Goal: Find specific page/section: Find specific page/section

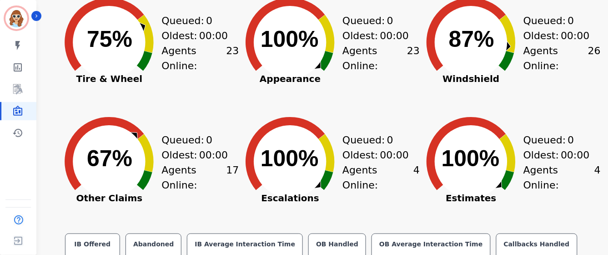
scroll to position [151, 0]
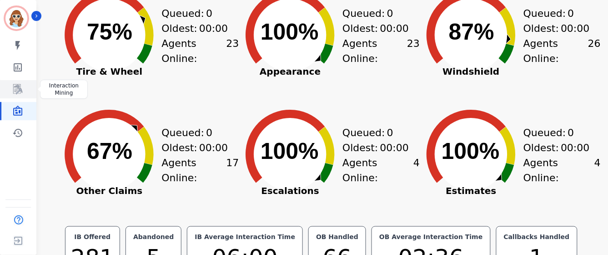
click at [16, 87] on icon "Sidebar" at bounding box center [17, 89] width 11 height 11
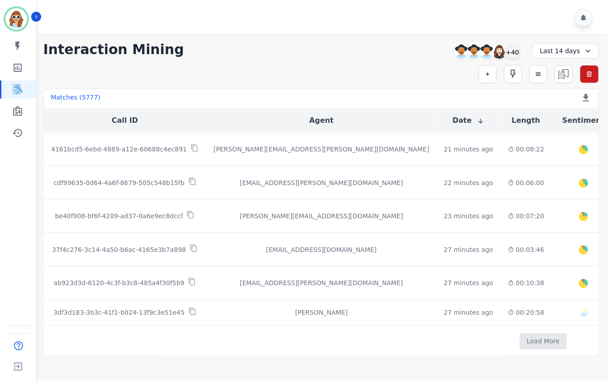
scroll to position [461, 0]
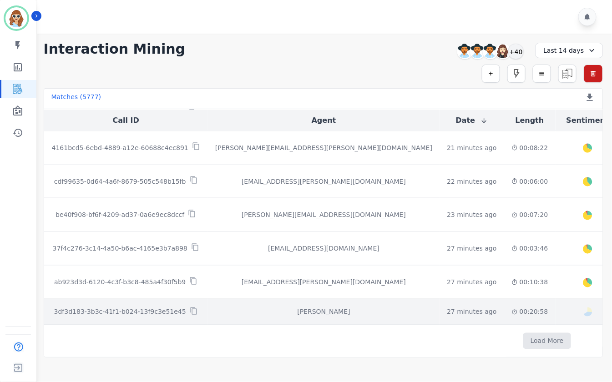
click at [157, 254] on p "3df3d183-3b3c-41f1-b024-13f9c3e51e45" at bounding box center [120, 311] width 132 height 9
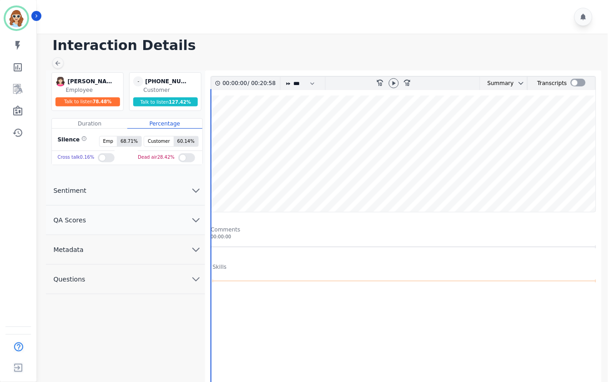
click at [199, 248] on icon "chevron down" at bounding box center [196, 249] width 6 height 3
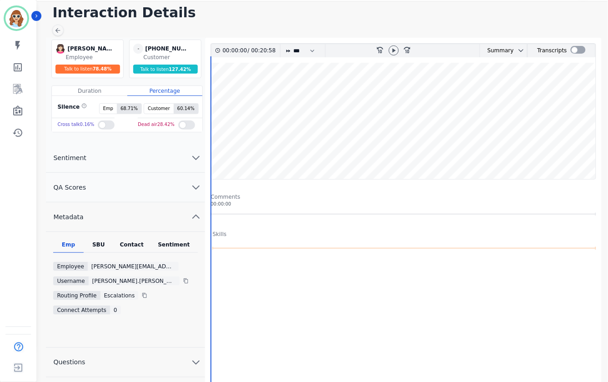
scroll to position [50, 0]
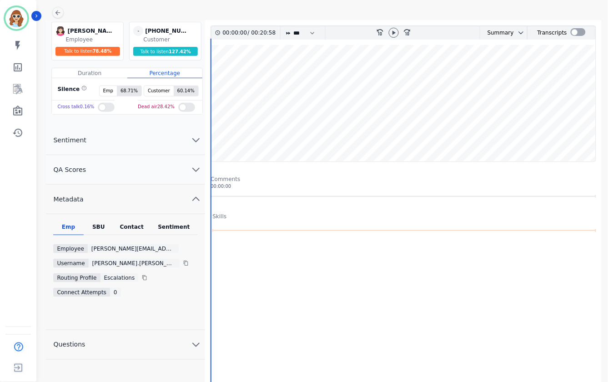
click at [96, 227] on div "SBU" at bounding box center [99, 229] width 30 height 12
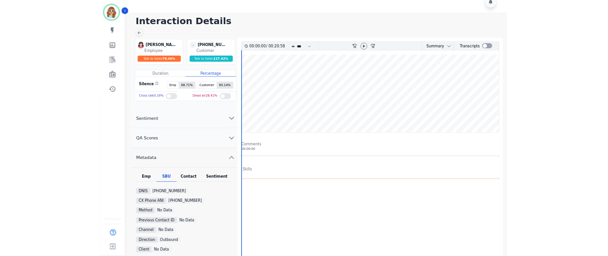
scroll to position [0, 0]
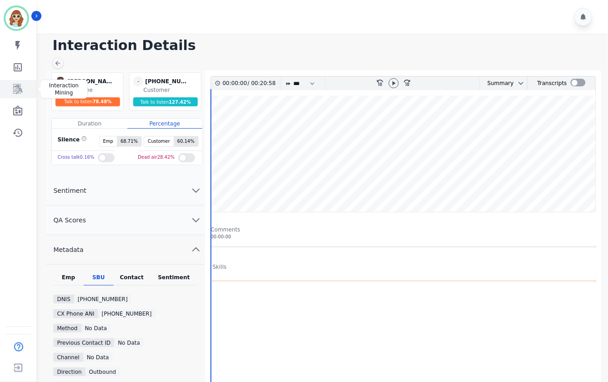
click at [12, 88] on icon "Sidebar" at bounding box center [17, 89] width 11 height 11
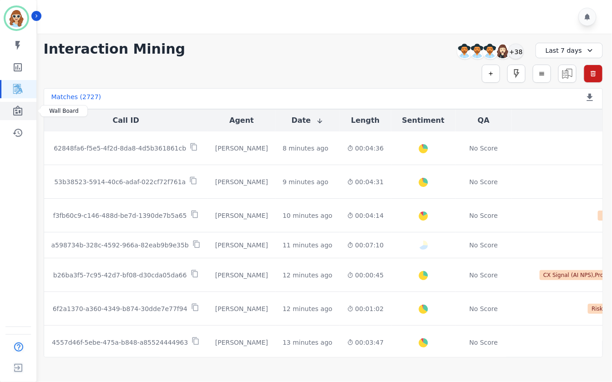
click at [19, 111] on icon "Sidebar" at bounding box center [17, 111] width 9 height 10
